Goal: Task Accomplishment & Management: Use online tool/utility

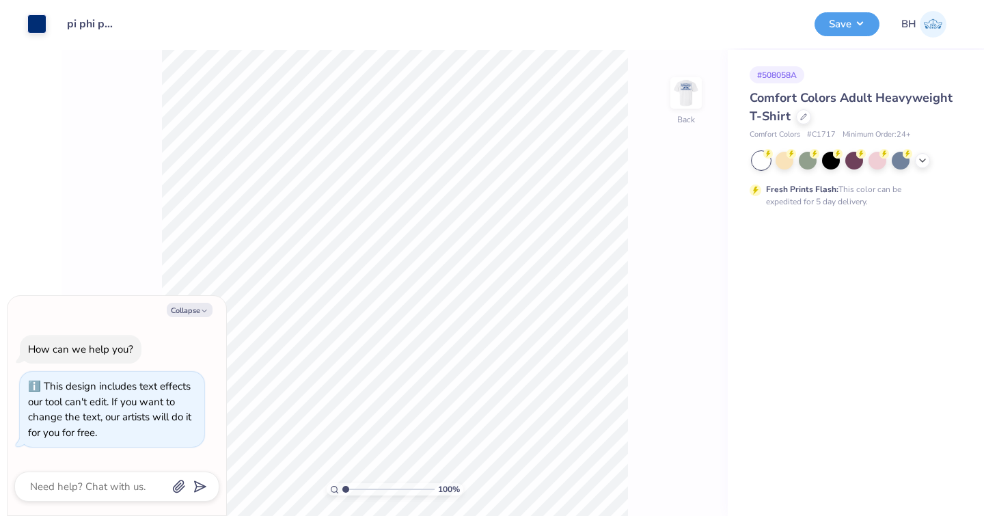
click at [807, 124] on div "Comfort Colors Adult Heavyweight T-Shirt" at bounding box center [852, 107] width 207 height 37
click at [803, 112] on div at bounding box center [803, 115] width 15 height 15
type textarea "x"
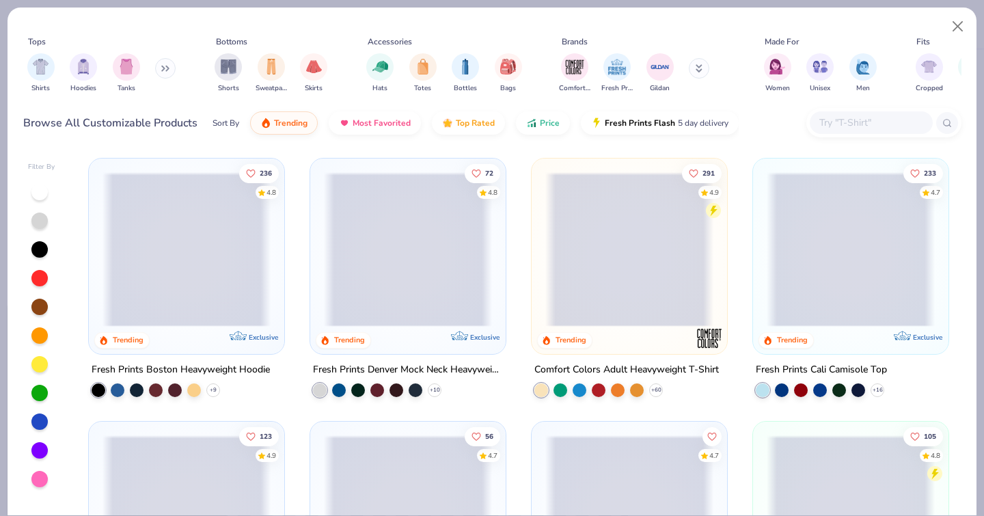
click at [857, 115] on input "text" at bounding box center [870, 123] width 105 height 16
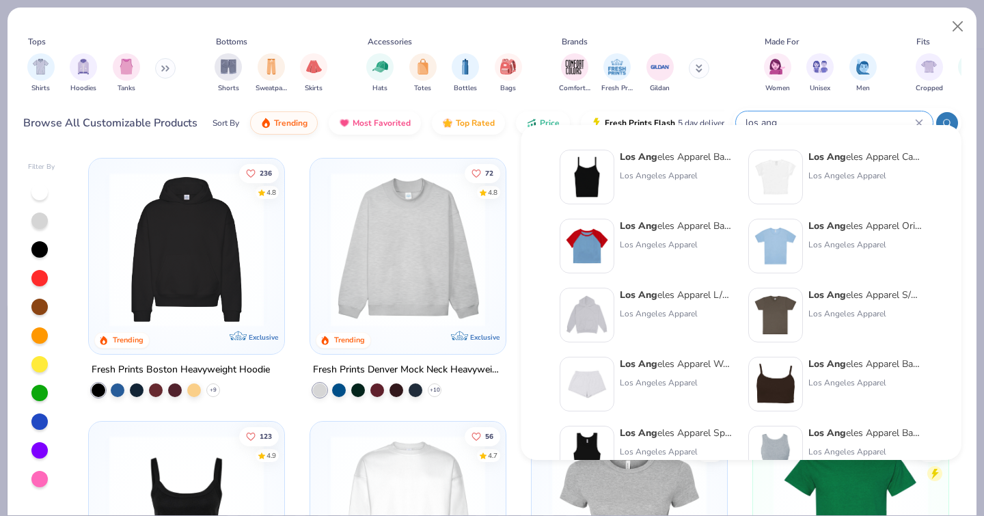
type input "los ang"
click at [833, 234] on div "Los Ang eles Apparel Original Baby Rib Tee Los Angeles Apparel" at bounding box center [865, 246] width 115 height 55
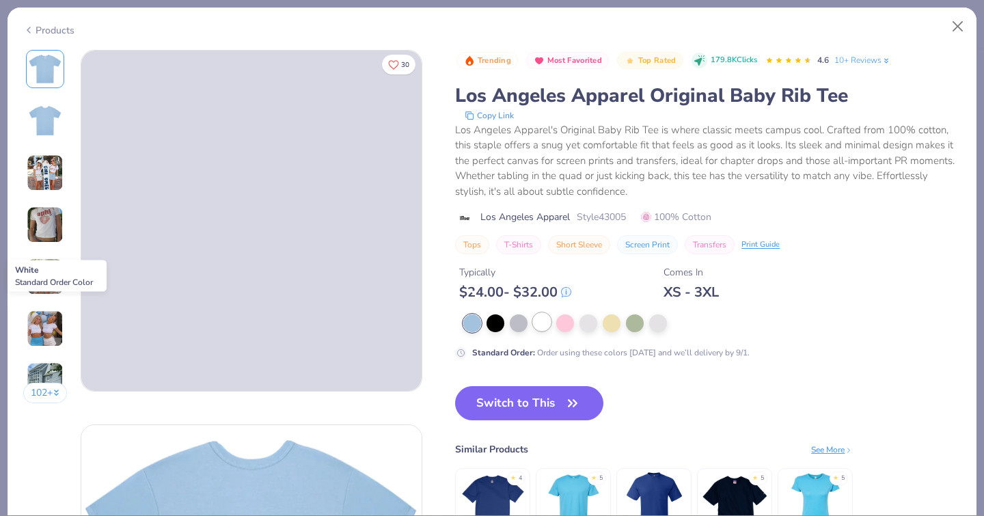
click at [533, 313] on div at bounding box center [542, 322] width 18 height 18
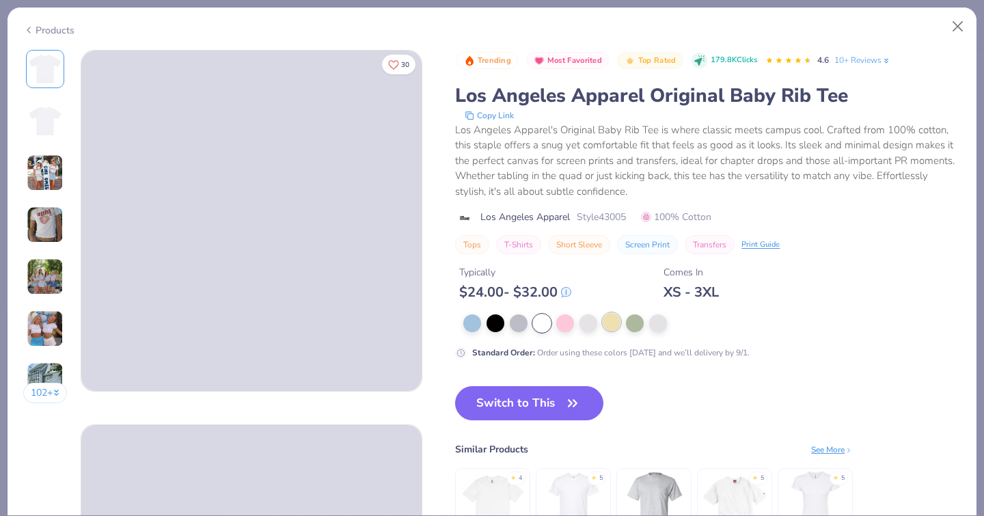
click at [603, 316] on div at bounding box center [612, 322] width 18 height 18
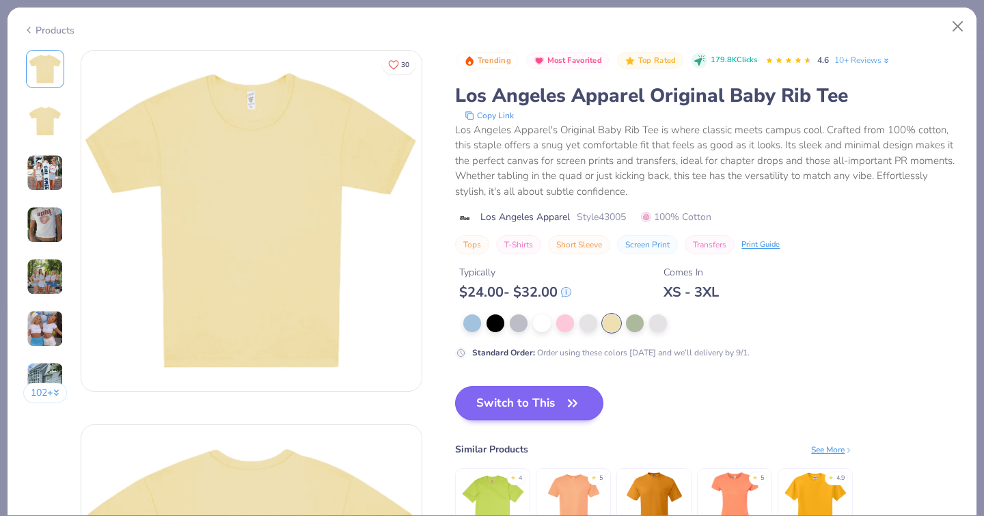
click at [456, 390] on button "Switch to This" at bounding box center [529, 403] width 148 height 34
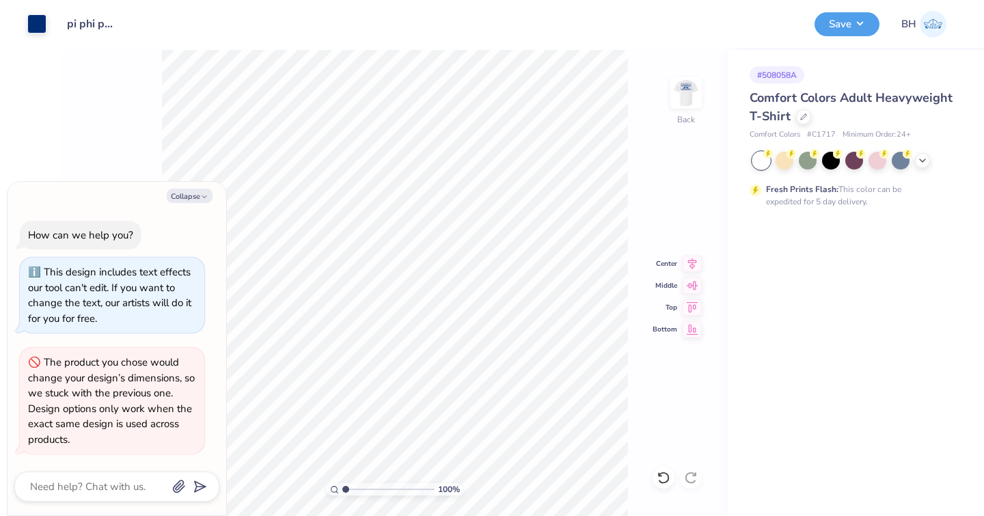
type textarea "x"
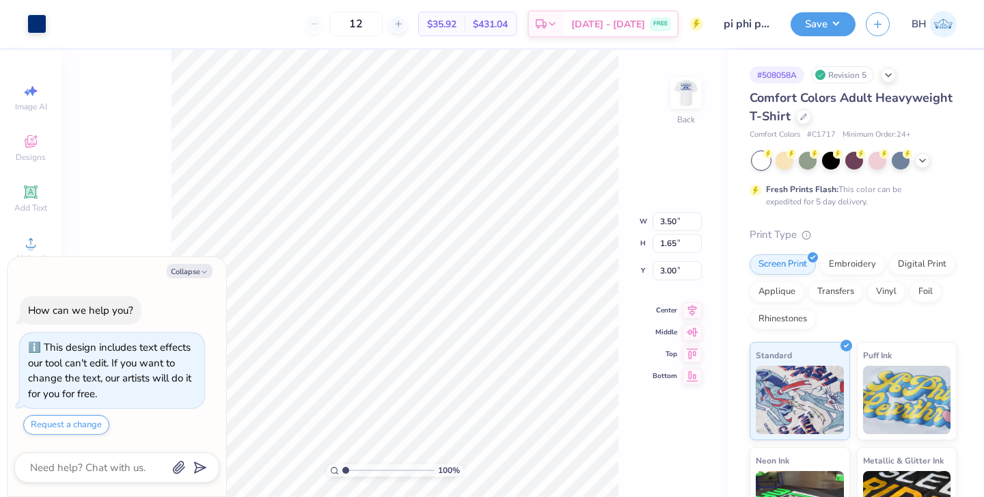
type textarea "x"
type input "3.12"
type input "1.47"
type textarea "x"
type input "3.28"
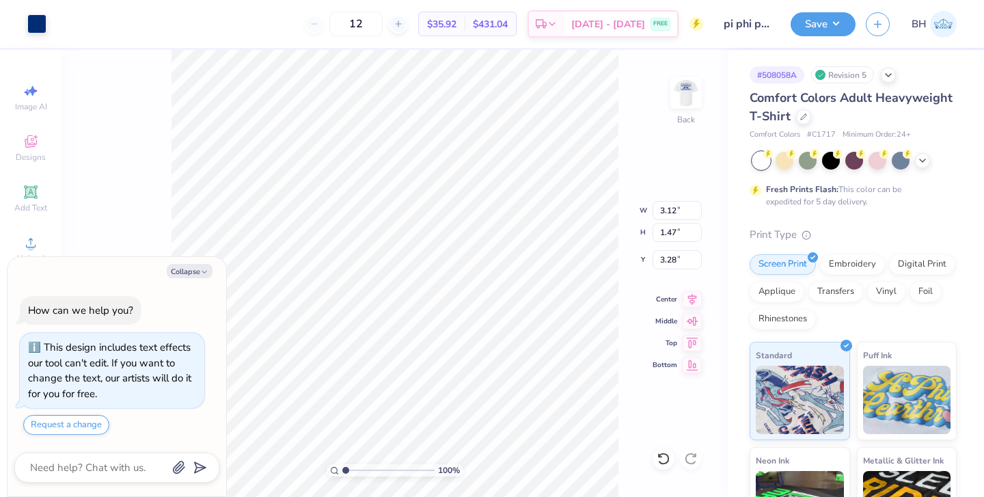
type textarea "x"
type input "3.00"
click at [688, 98] on img at bounding box center [686, 93] width 55 height 55
type textarea "x"
type input "9.93"
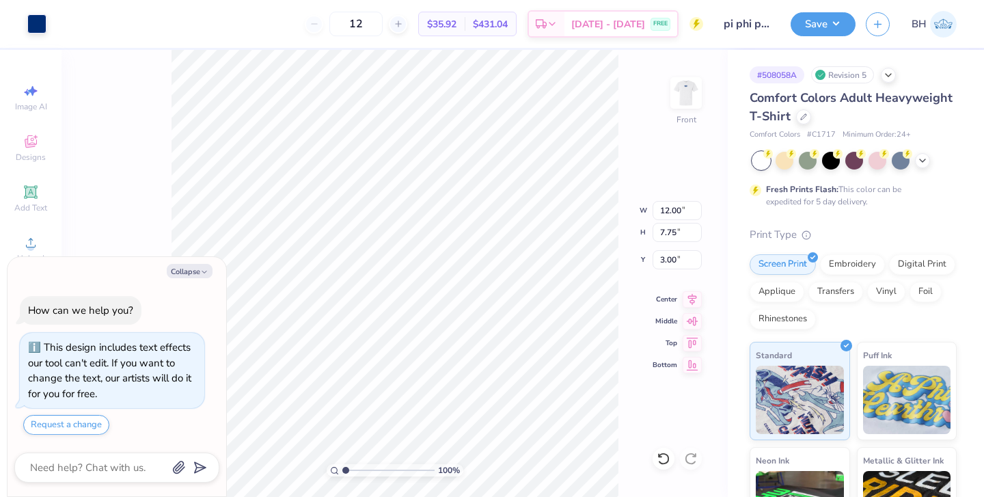
type input "6.41"
type textarea "x"
type input "3.76"
type textarea "x"
type input "9.04"
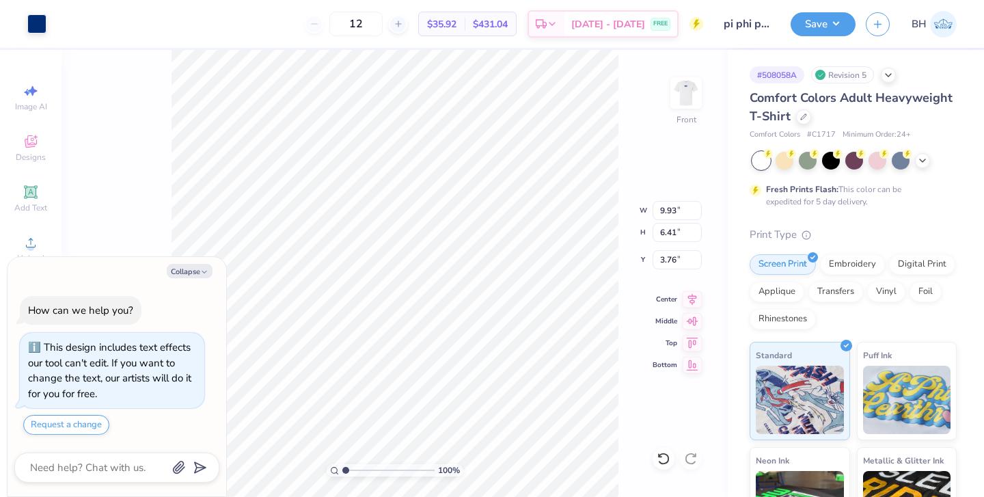
type input "5.84"
type textarea "x"
type input "3.00"
click at [821, 25] on button "Save" at bounding box center [822, 22] width 65 height 24
type textarea "x"
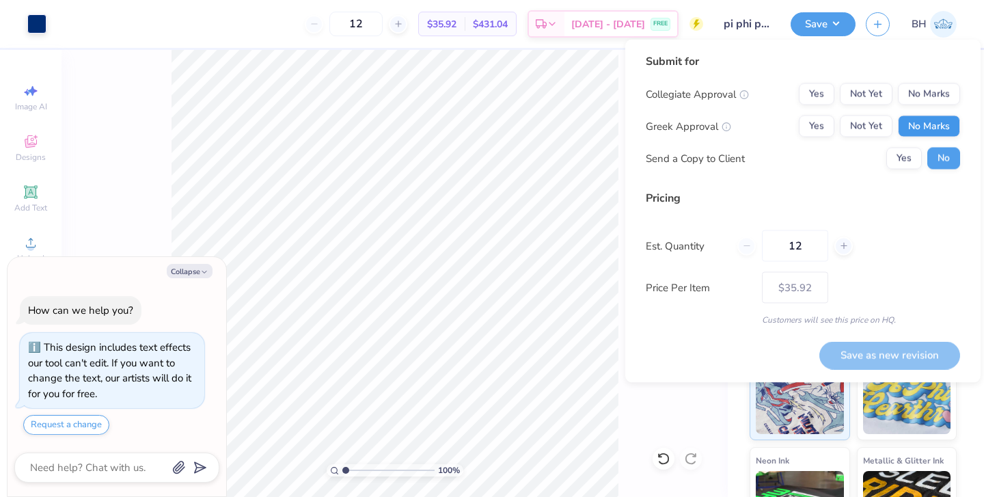
click at [931, 126] on button "No Marks" at bounding box center [929, 126] width 62 height 22
click at [915, 100] on button "No Marks" at bounding box center [929, 94] width 62 height 22
click at [840, 131] on div "Yes Not Yet No Marks" at bounding box center [879, 126] width 161 height 22
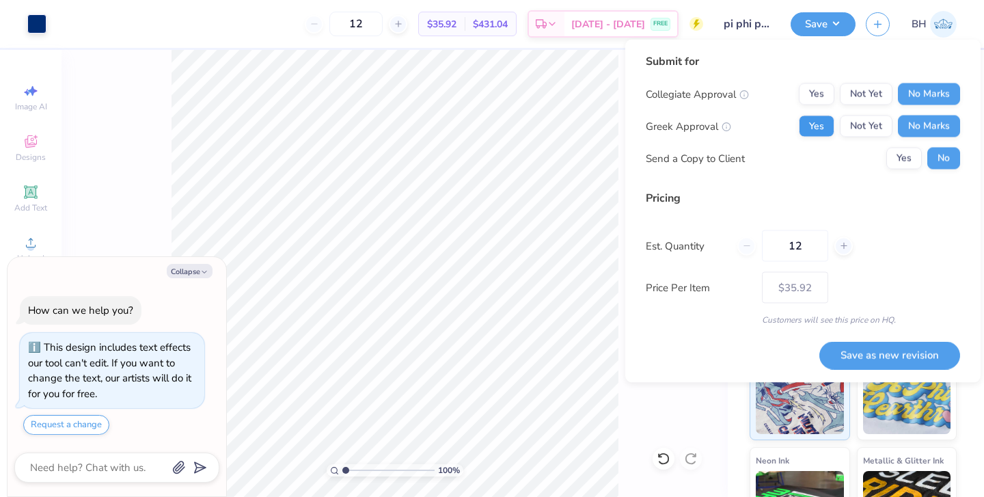
click at [828, 131] on button "Yes" at bounding box center [817, 126] width 36 height 22
drag, startPoint x: 803, startPoint y: 238, endPoint x: 763, endPoint y: 237, distance: 39.6
click at [769, 239] on input "12" at bounding box center [795, 245] width 66 height 31
type input "0"
type input "030"
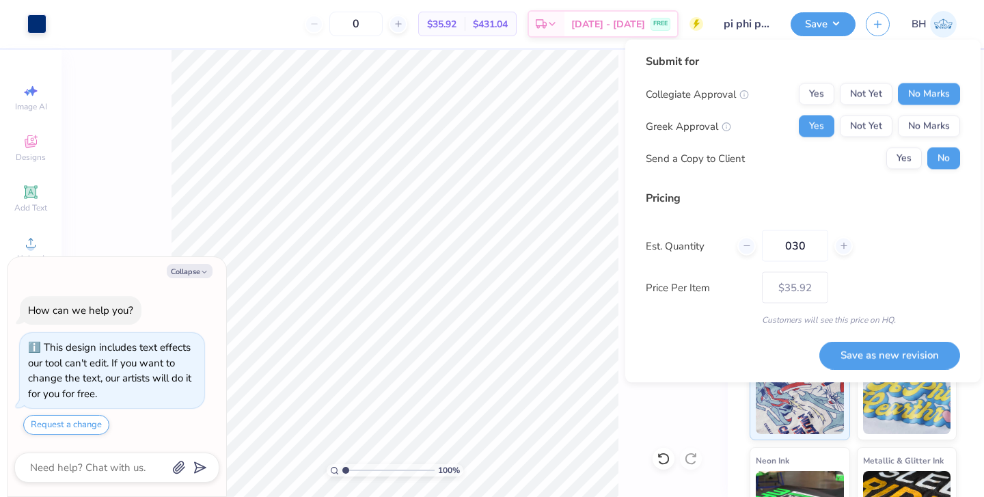
type input "– –"
type input "30"
type input "$25.06"
type input "030"
click at [860, 357] on button "Save as new revision" at bounding box center [889, 355] width 141 height 28
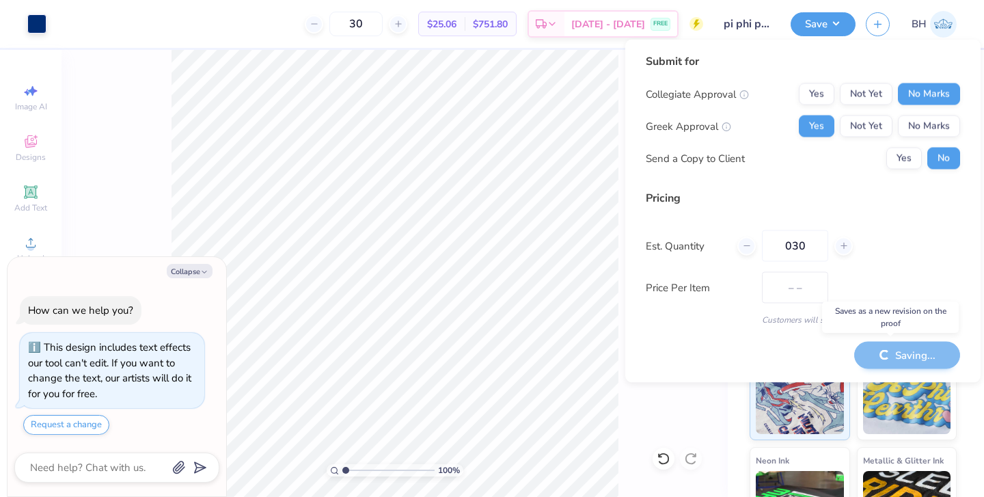
type input "$25.06"
type textarea "x"
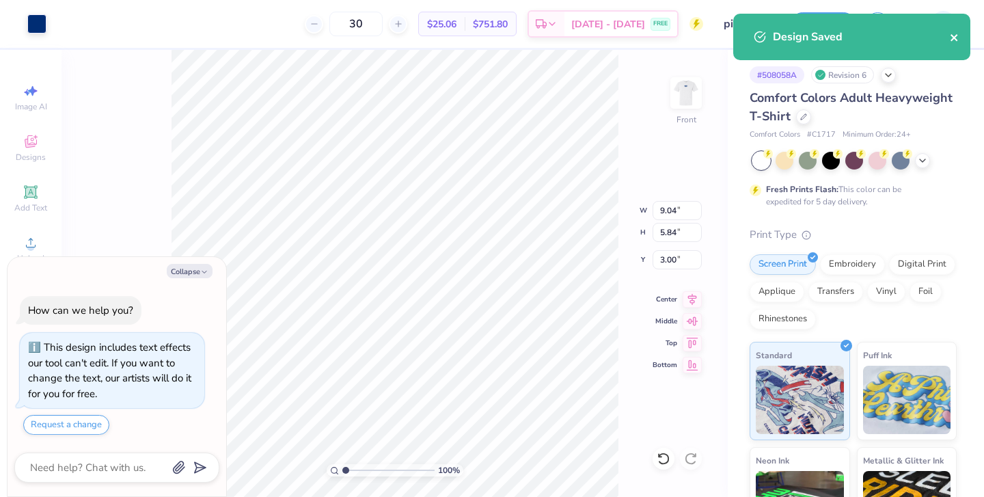
click at [953, 36] on icon "close" at bounding box center [953, 37] width 7 height 7
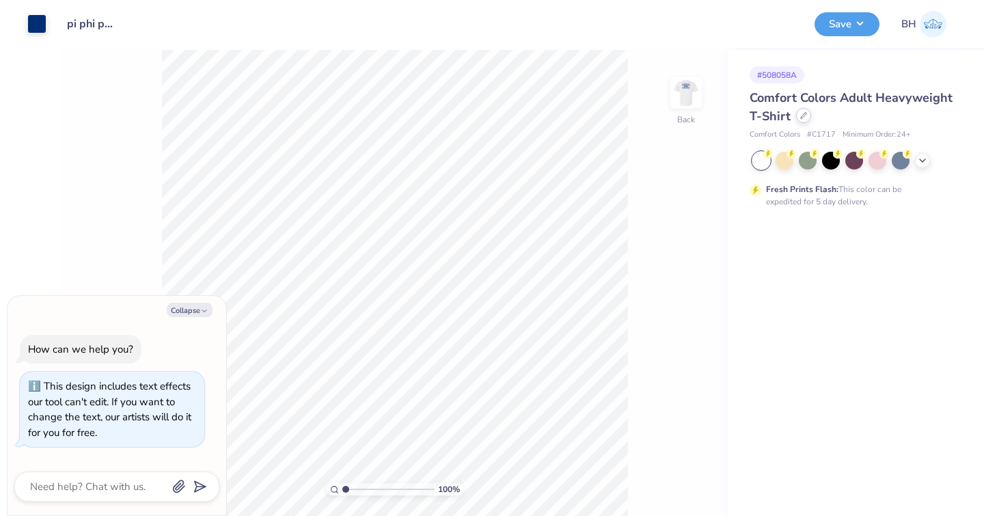
click at [803, 118] on icon at bounding box center [803, 115] width 7 height 7
type textarea "x"
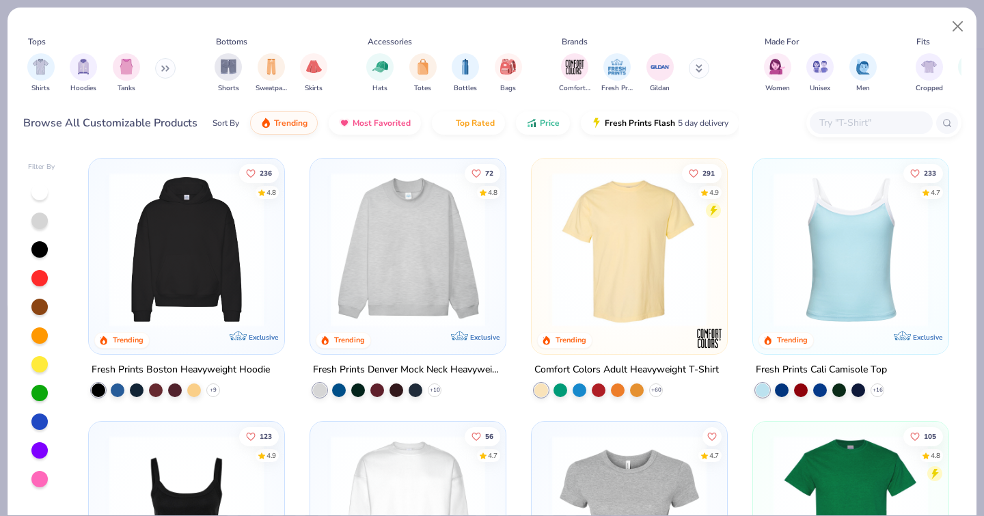
click at [846, 115] on input "text" at bounding box center [870, 123] width 105 height 16
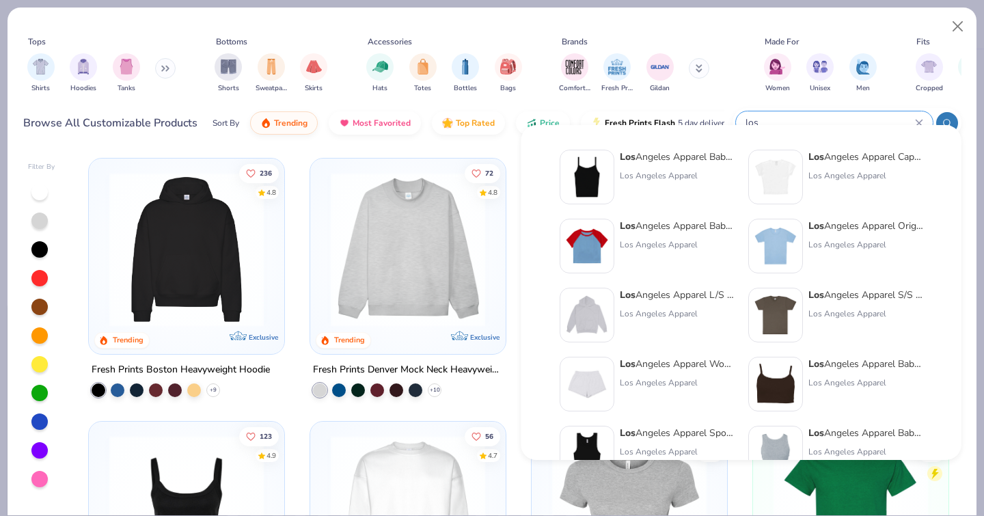
type input "los"
click at [780, 243] on img at bounding box center [775, 246] width 42 height 42
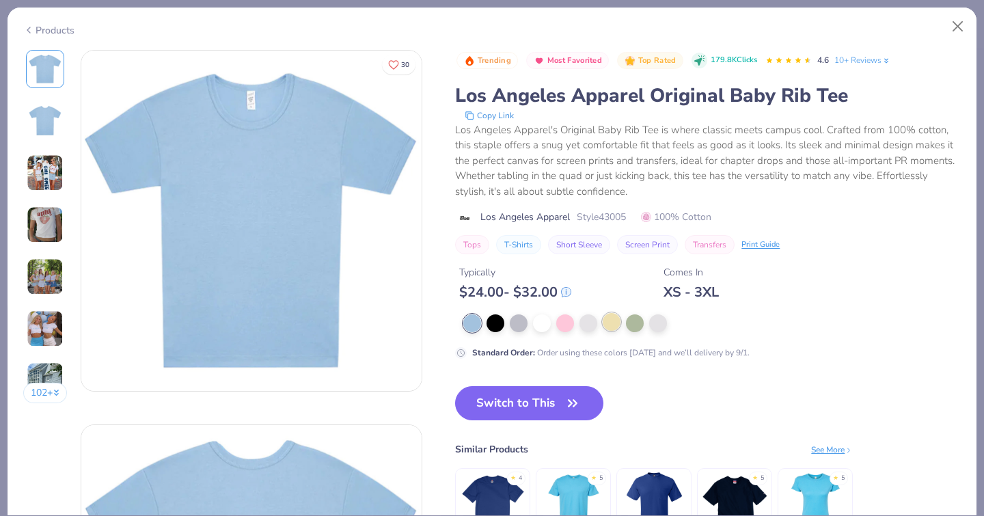
click at [603, 313] on div at bounding box center [612, 322] width 18 height 18
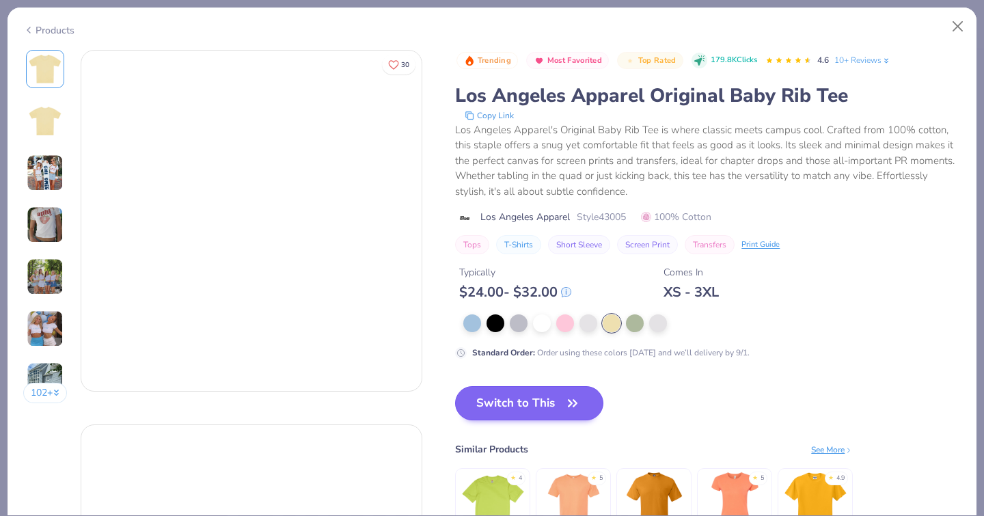
click at [455, 401] on button "Switch to This" at bounding box center [529, 403] width 148 height 34
type textarea "x"
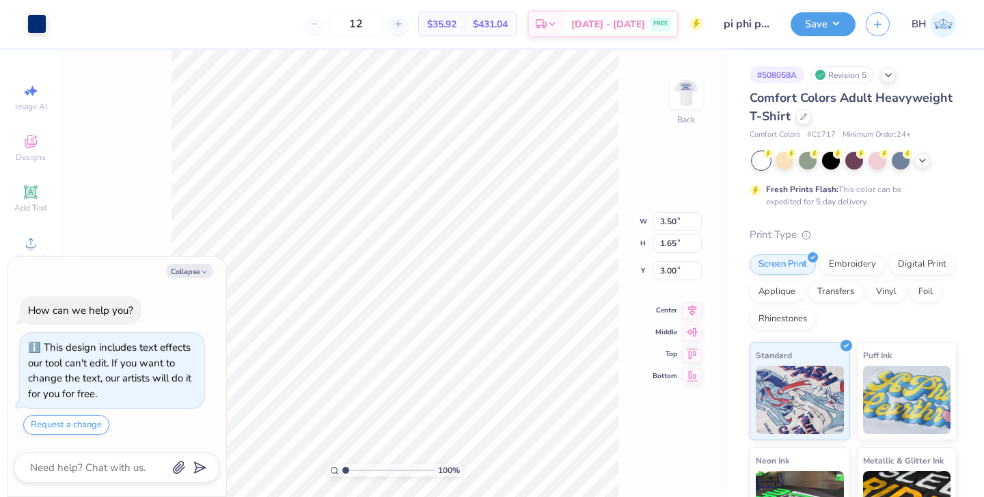
type textarea "x"
type input "3.18"
type input "1.50"
click at [699, 92] on img at bounding box center [686, 93] width 55 height 55
type textarea "x"
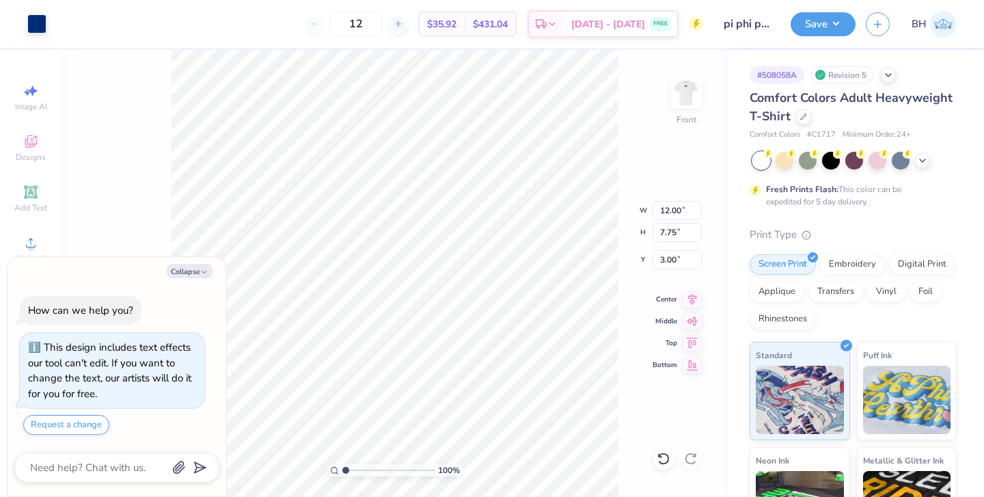
type input "8.41"
type input "5.43"
click at [820, 41] on div "Save BH" at bounding box center [886, 24] width 193 height 48
click at [820, 33] on button "Save" at bounding box center [822, 22] width 65 height 24
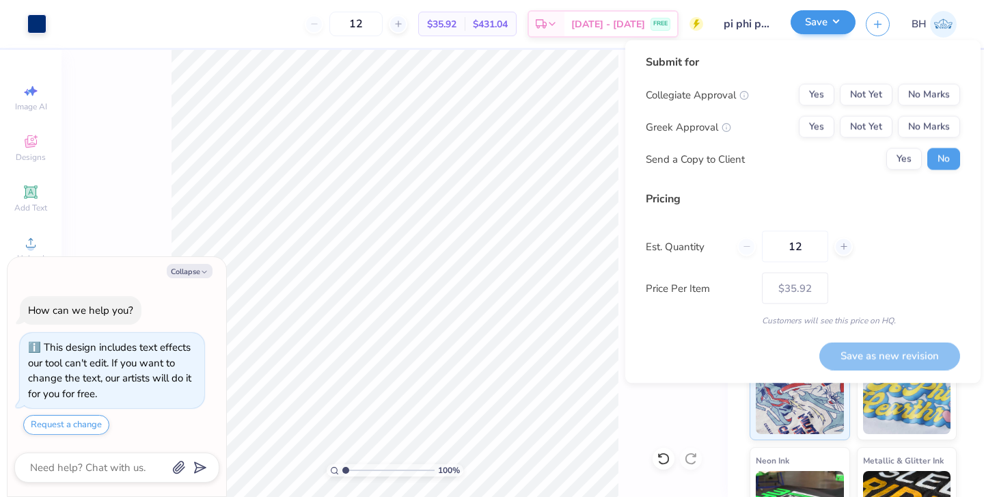
type textarea "x"
click at [925, 94] on button "No Marks" at bounding box center [929, 95] width 62 height 22
click at [809, 120] on button "Yes" at bounding box center [817, 127] width 36 height 22
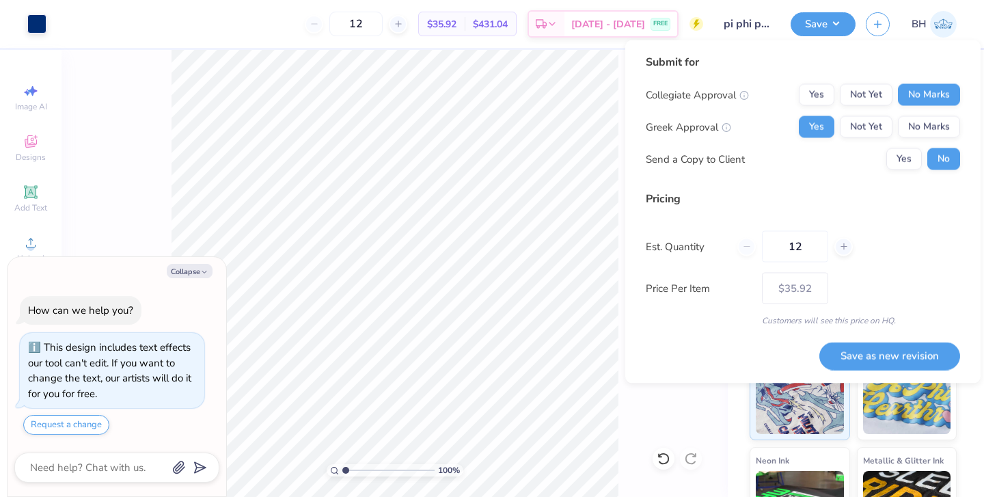
drag, startPoint x: 803, startPoint y: 256, endPoint x: 720, endPoint y: 254, distance: 82.7
click at [720, 254] on div "Est. Quantity 12" at bounding box center [803, 246] width 314 height 31
type input "1"
type input "30"
type input "– –"
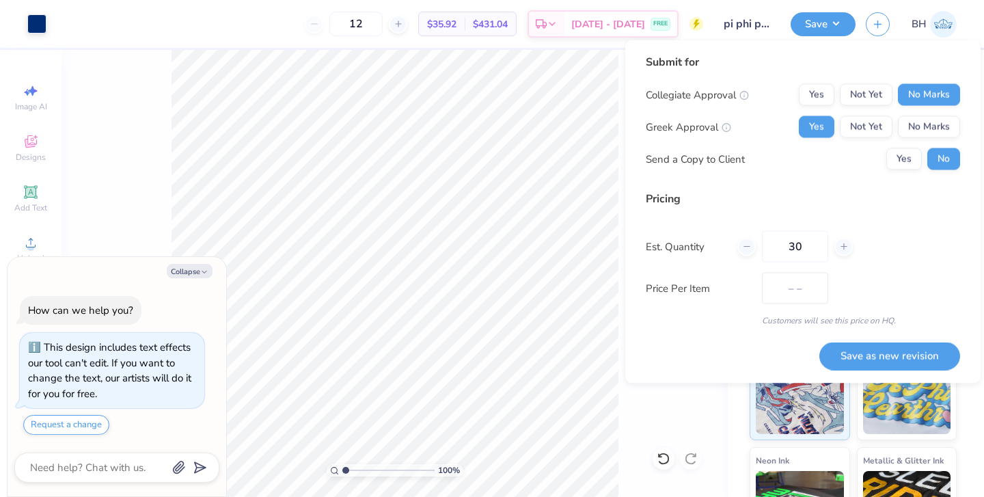
type input "30"
type input "$25.06"
type input "30"
click at [872, 355] on button "Save as new revision" at bounding box center [889, 356] width 141 height 28
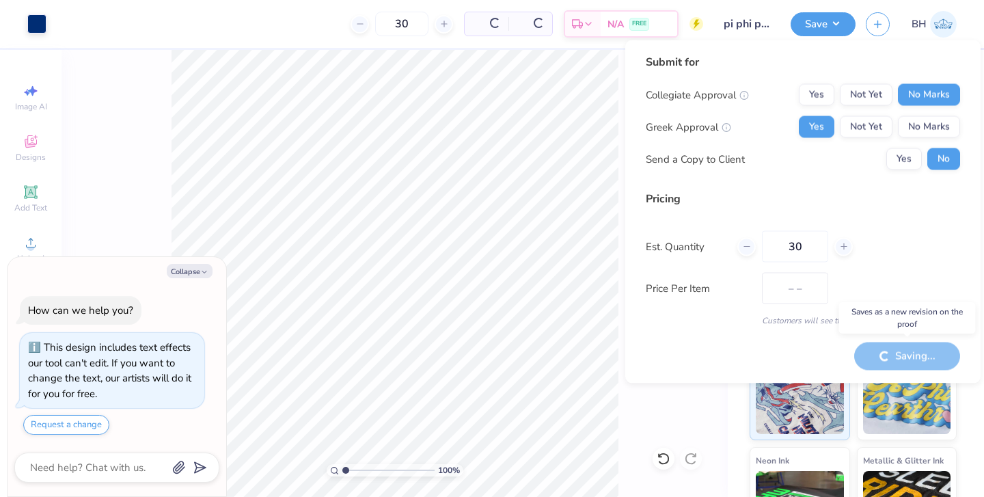
type input "$25.06"
type textarea "x"
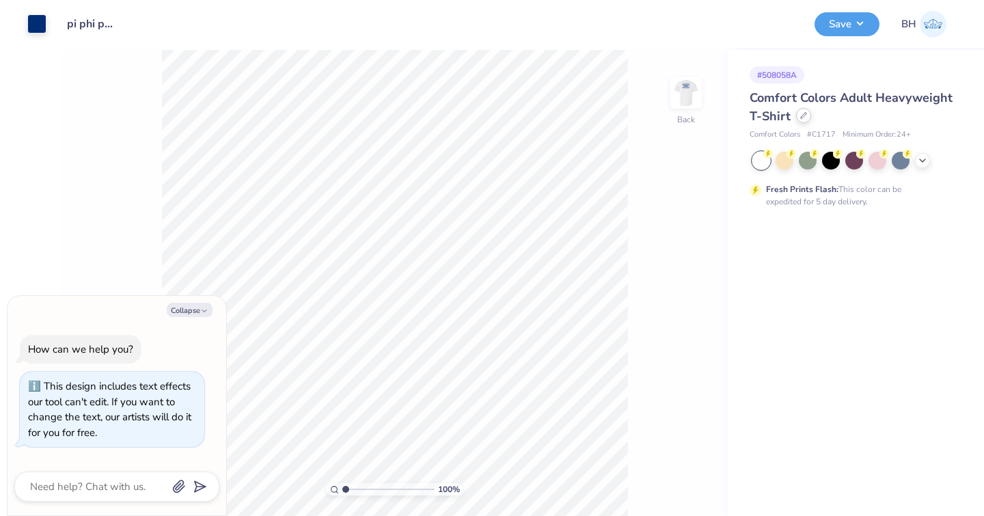
click at [800, 116] on icon at bounding box center [803, 115] width 7 height 7
type textarea "x"
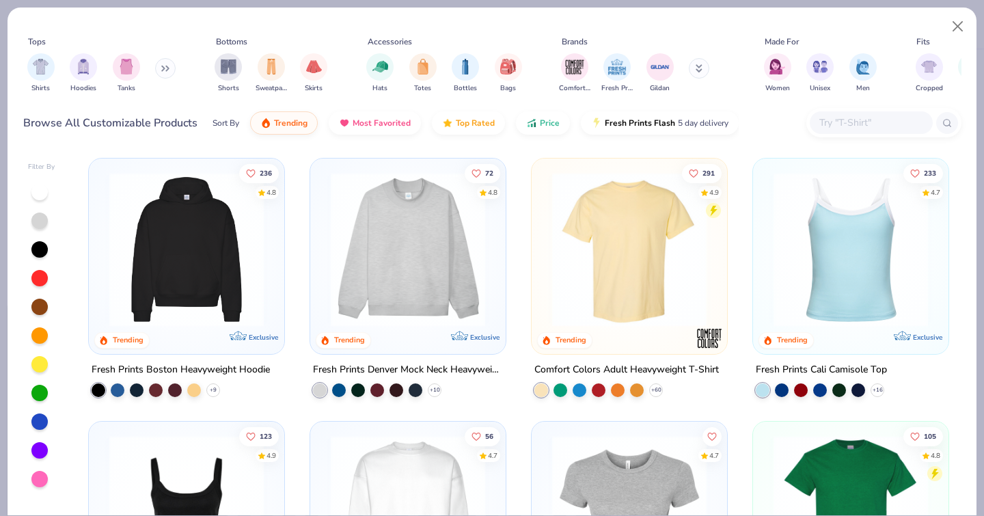
click at [842, 113] on div at bounding box center [871, 122] width 123 height 23
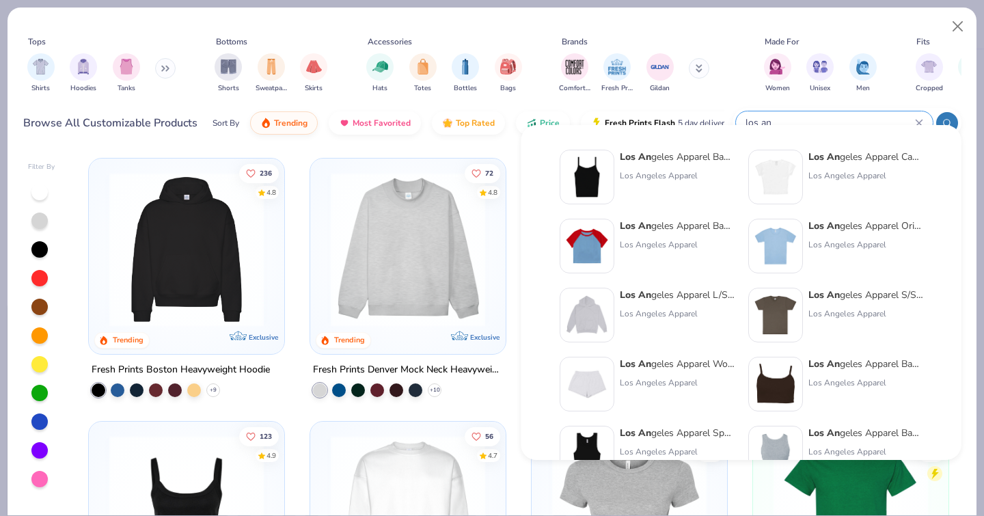
type input "los an"
click at [776, 227] on img at bounding box center [775, 246] width 42 height 42
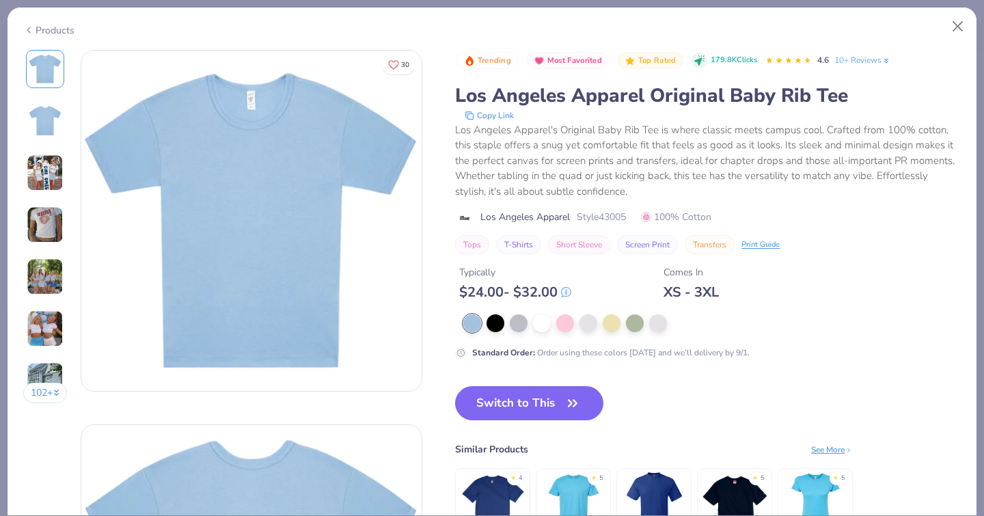
click at [469, 317] on div at bounding box center [711, 323] width 497 height 18
click at [533, 313] on div at bounding box center [542, 322] width 18 height 18
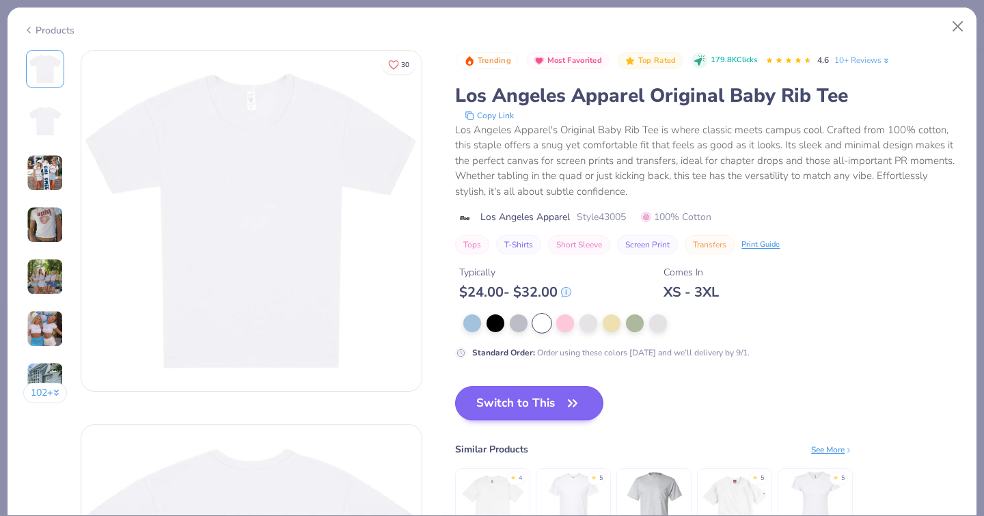
click at [466, 386] on button "Switch to This" at bounding box center [529, 403] width 148 height 34
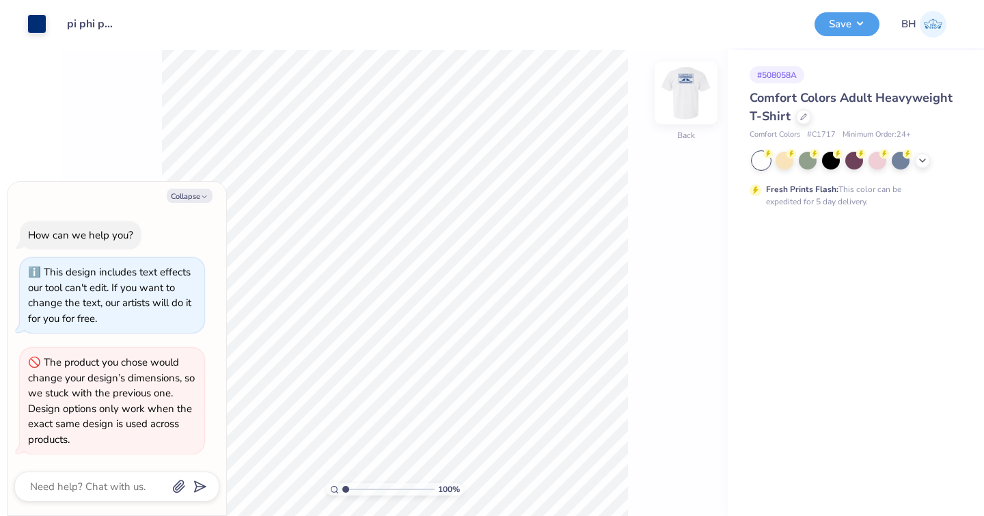
click at [696, 101] on img at bounding box center [686, 93] width 55 height 55
click at [854, 27] on button "Save" at bounding box center [846, 22] width 65 height 24
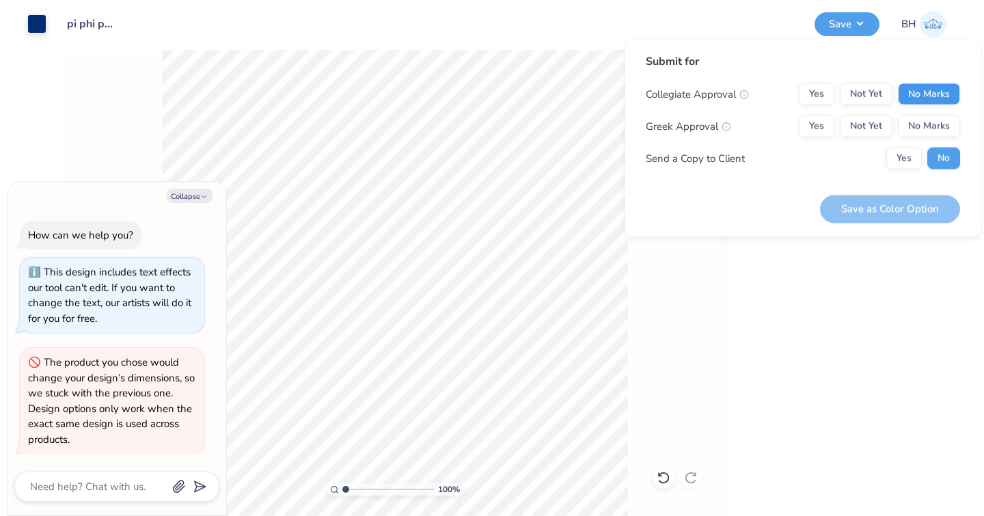
click at [934, 92] on button "No Marks" at bounding box center [929, 94] width 62 height 22
click at [811, 129] on button "Yes" at bounding box center [817, 126] width 36 height 22
click at [872, 208] on button "Save as Color Option" at bounding box center [890, 209] width 140 height 28
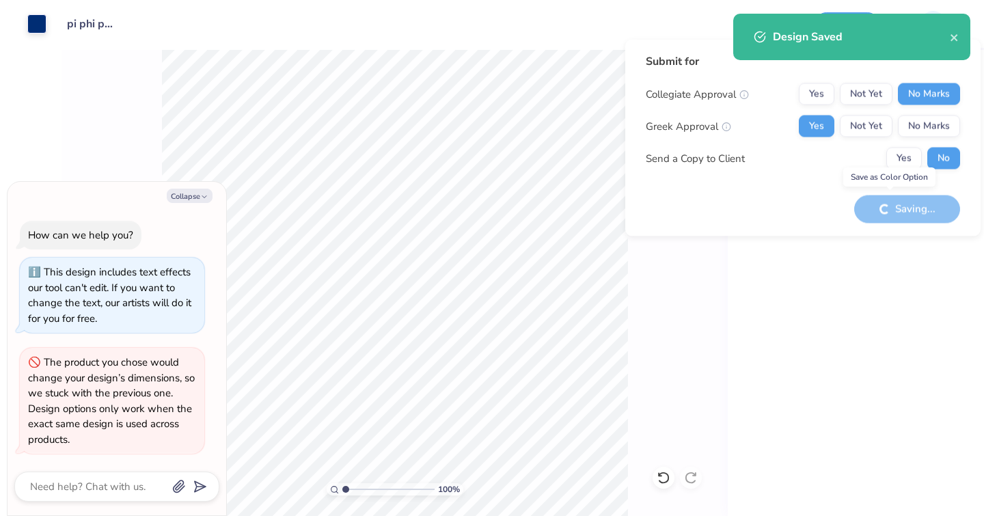
type textarea "x"
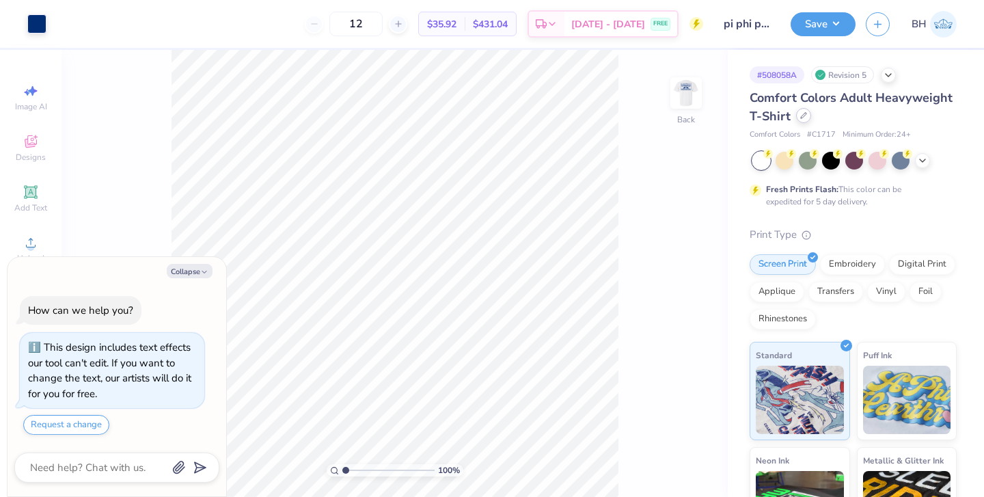
click at [796, 118] on div at bounding box center [803, 115] width 15 height 15
type textarea "x"
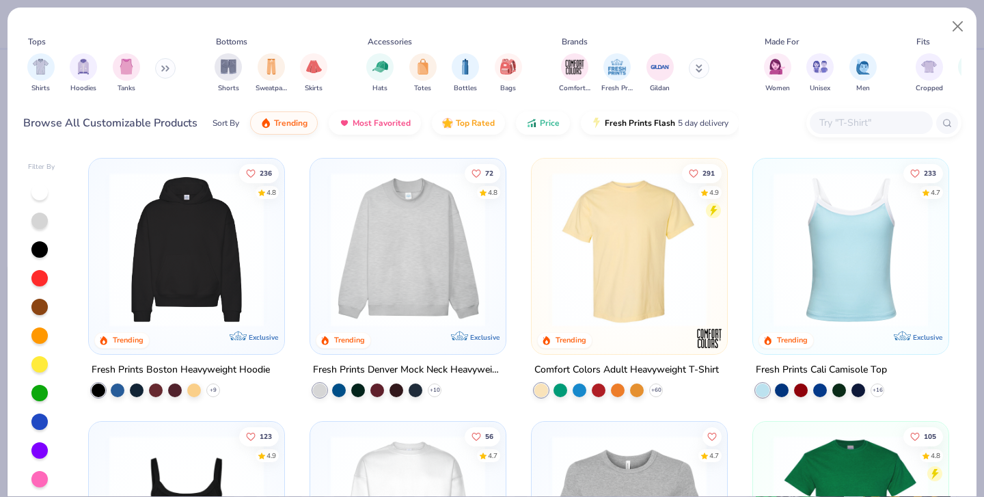
click at [833, 115] on input "text" at bounding box center [870, 123] width 105 height 16
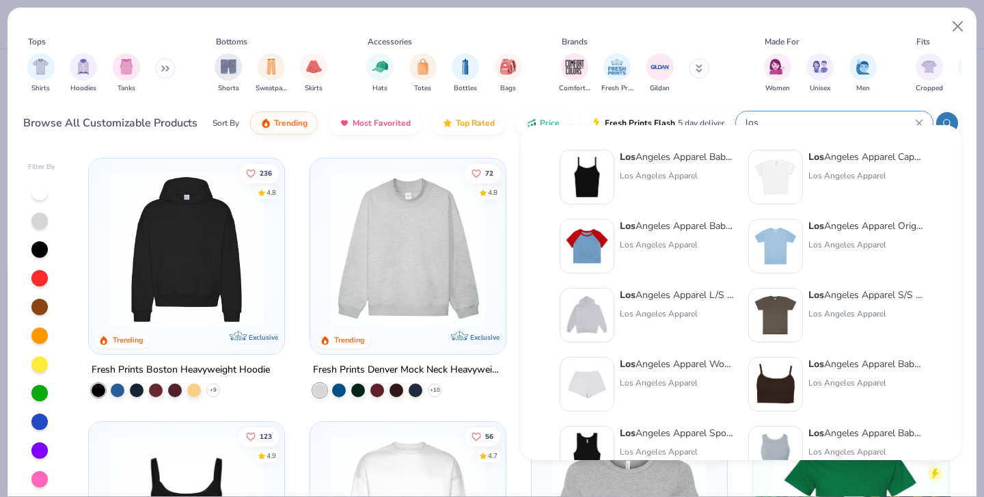
type input "los"
click at [790, 234] on img at bounding box center [775, 246] width 42 height 42
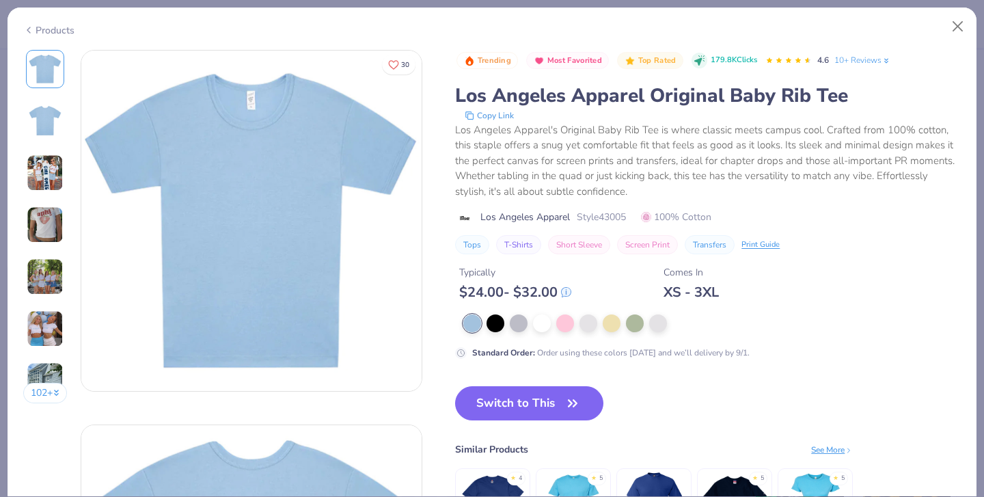
drag, startPoint x: 545, startPoint y: 312, endPoint x: 523, endPoint y: 337, distance: 33.4
click at [603, 314] on div at bounding box center [612, 323] width 18 height 18
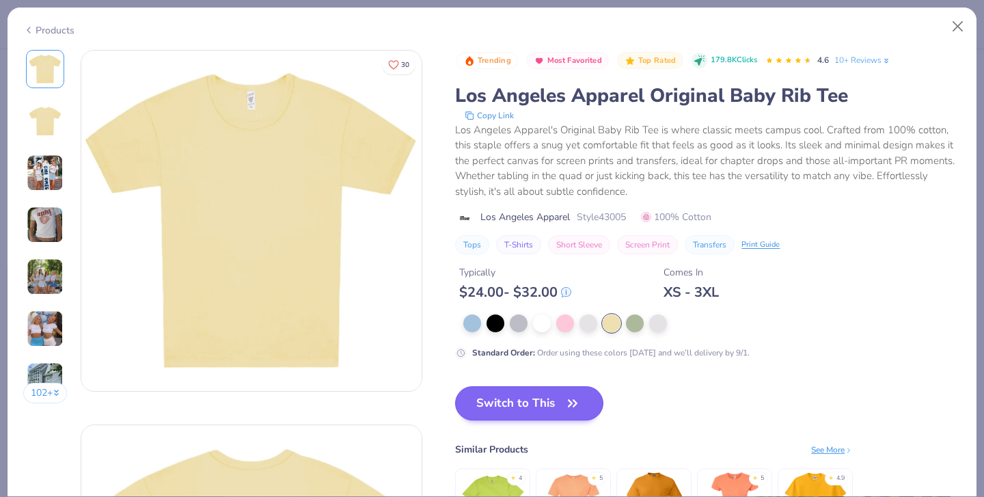
click at [475, 386] on button "Switch to This" at bounding box center [529, 403] width 148 height 34
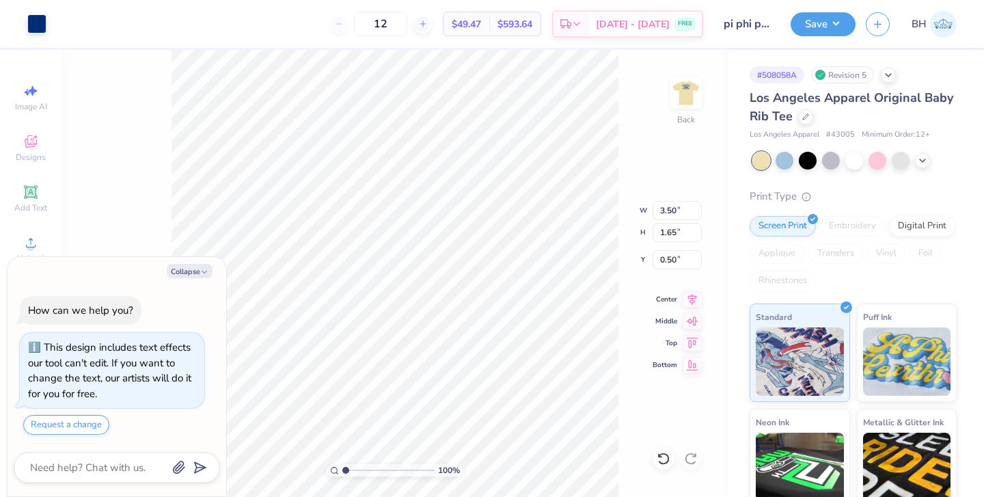
type textarea "x"
type input "1.57"
click at [683, 98] on img at bounding box center [686, 93] width 55 height 55
type textarea "x"
type input "3.00"
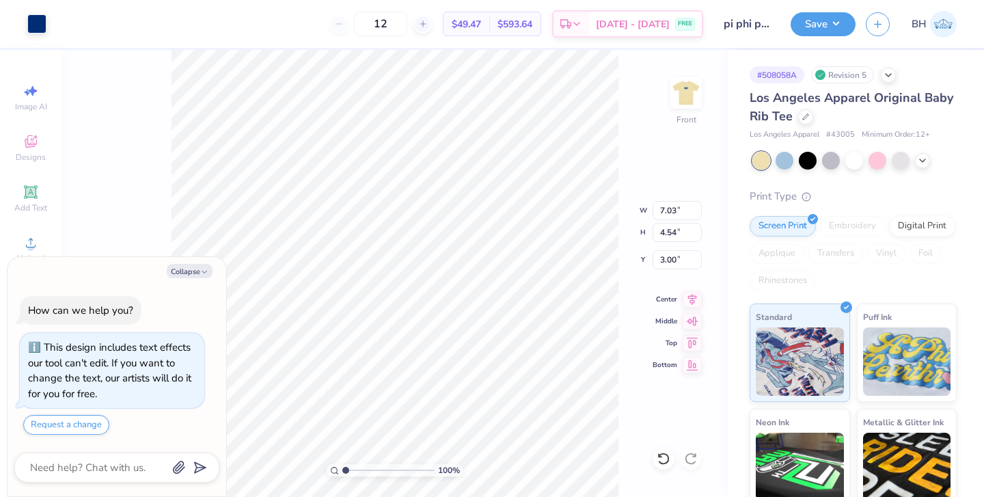
type textarea "x"
type input "2.58"
click at [693, 92] on img at bounding box center [686, 93] width 55 height 55
click at [692, 93] on img at bounding box center [686, 93] width 55 height 55
type textarea "x"
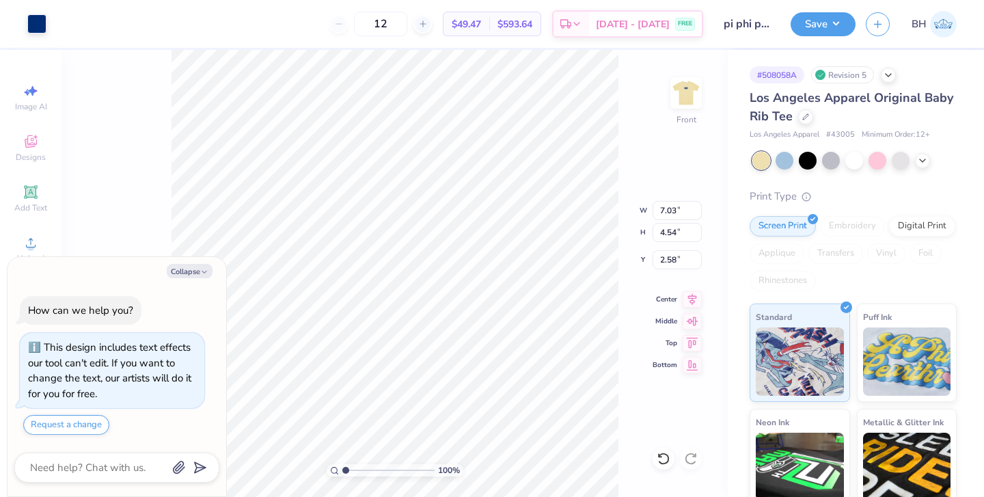
type input "3.00"
click at [682, 99] on img at bounding box center [686, 93] width 55 height 55
click at [827, 27] on button "Save" at bounding box center [822, 22] width 65 height 24
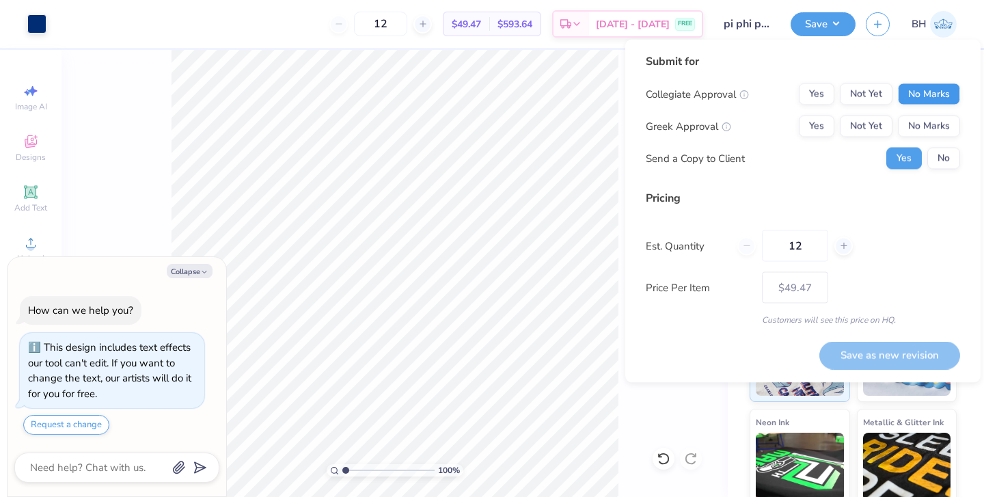
click at [921, 95] on button "No Marks" at bounding box center [929, 94] width 62 height 22
click at [828, 126] on button "Yes" at bounding box center [817, 126] width 36 height 22
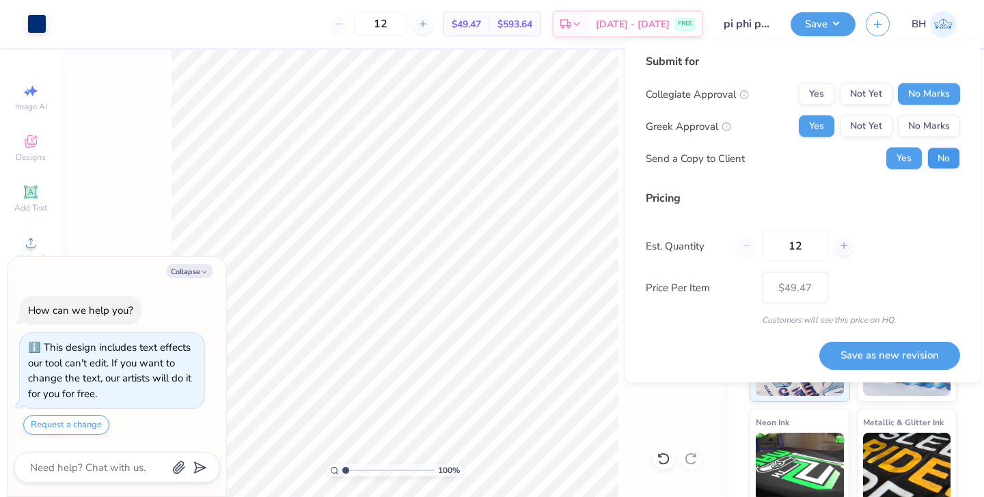
click at [954, 149] on button "No" at bounding box center [943, 159] width 33 height 22
type textarea "x"
drag, startPoint x: 801, startPoint y: 253, endPoint x: 777, endPoint y: 253, distance: 24.6
click at [777, 253] on input "12" at bounding box center [795, 245] width 66 height 31
type input "1"
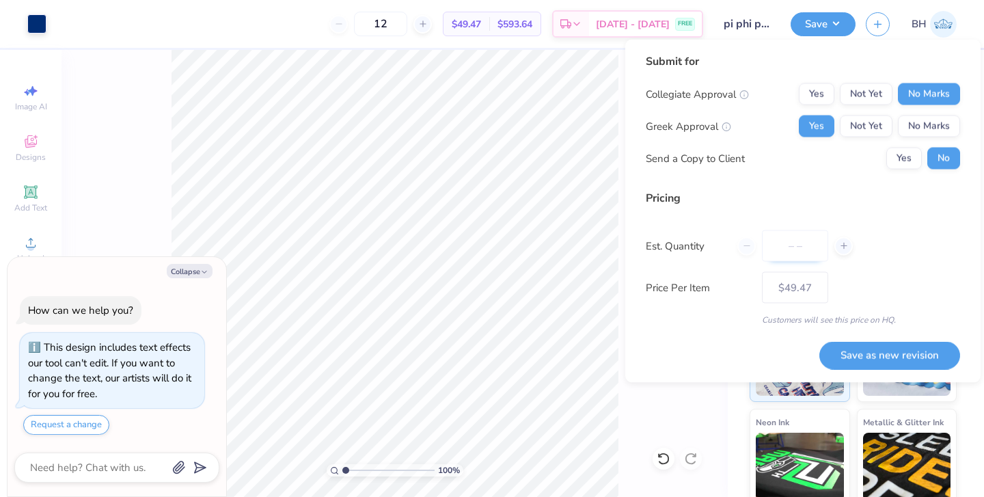
type input "0"
type input "024"
type input "24"
type input "$35.18"
type input "024"
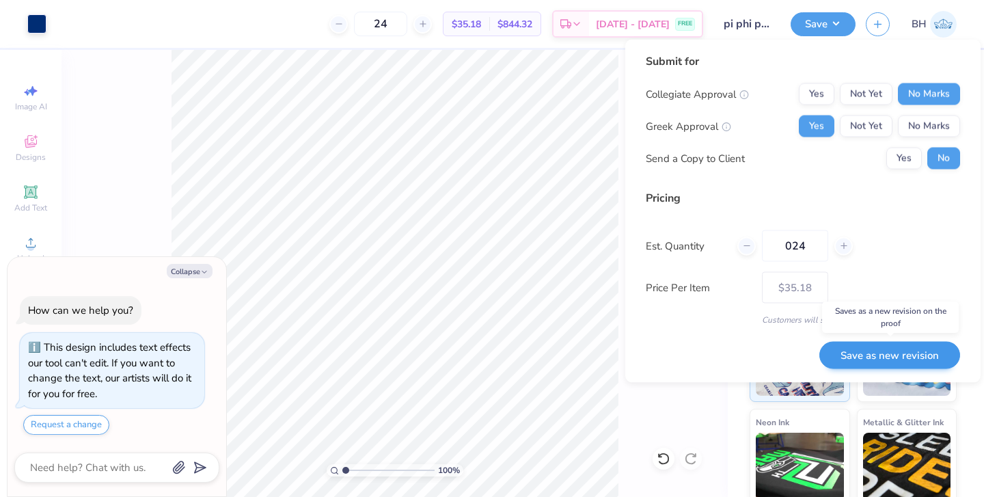
click at [917, 358] on button "Save as new revision" at bounding box center [889, 355] width 141 height 28
type input "$35.18"
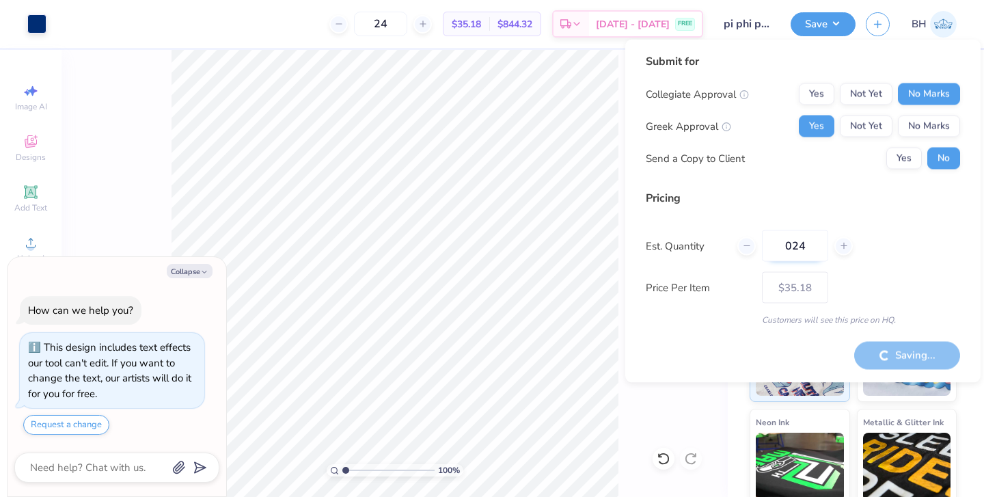
type textarea "x"
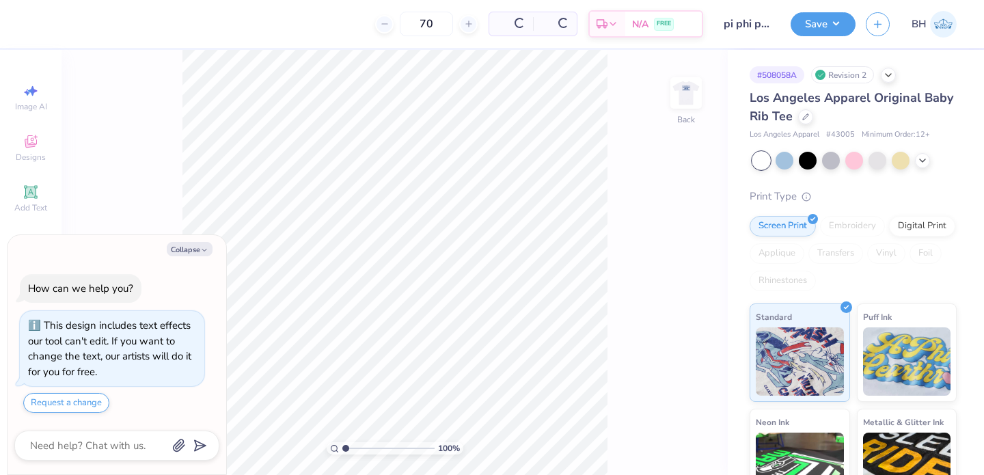
type textarea "x"
